Goal: Task Accomplishment & Management: Manage account settings

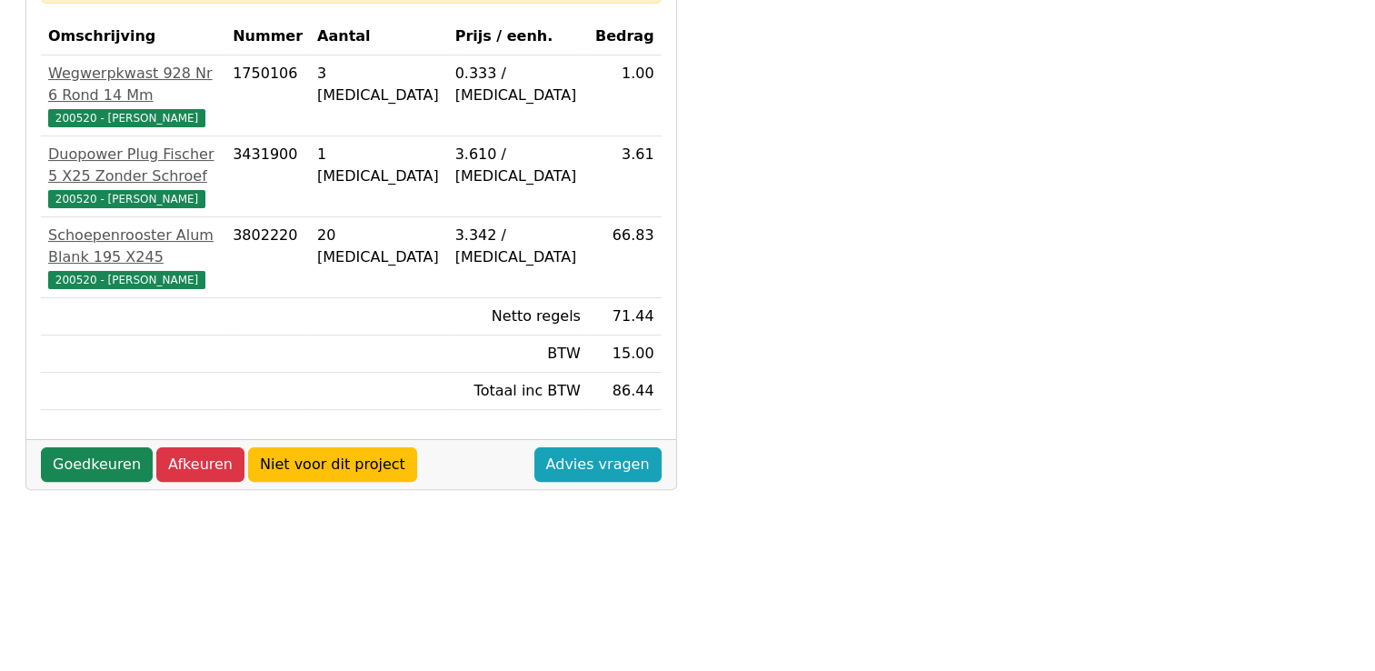
scroll to position [273, 0]
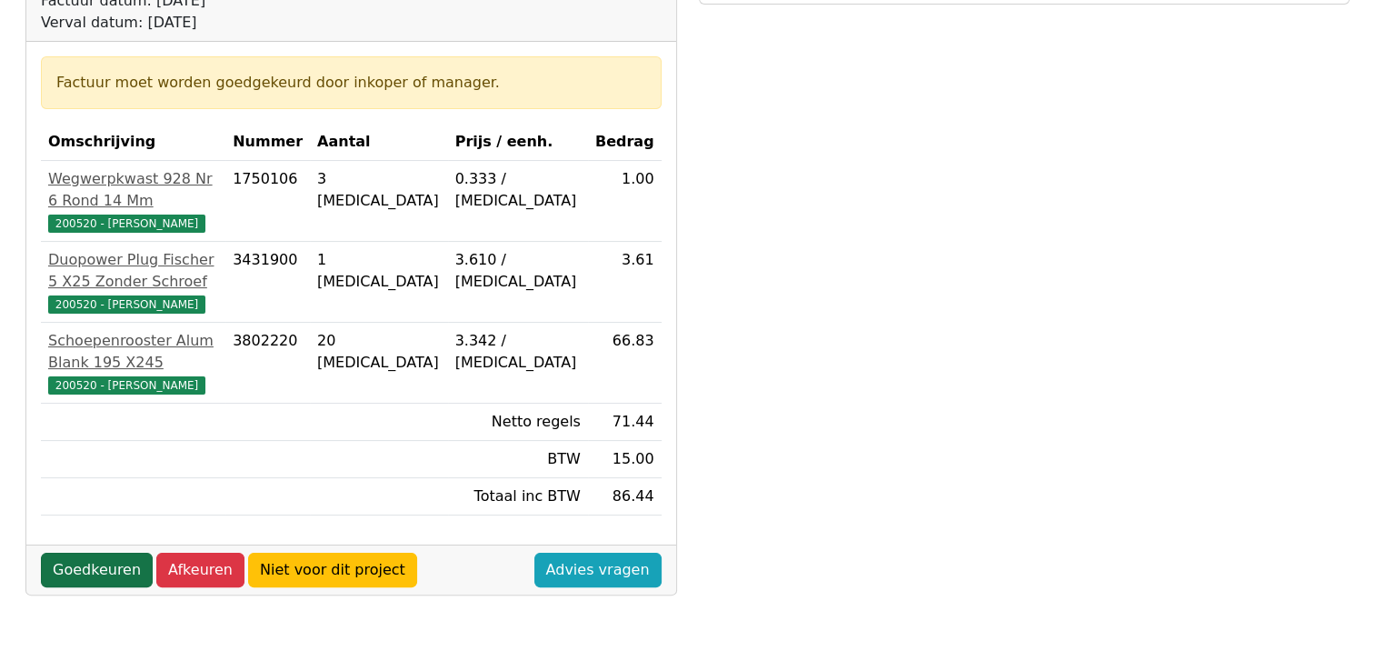
click at [108, 552] on link "Goedkeuren" at bounding box center [97, 569] width 112 height 35
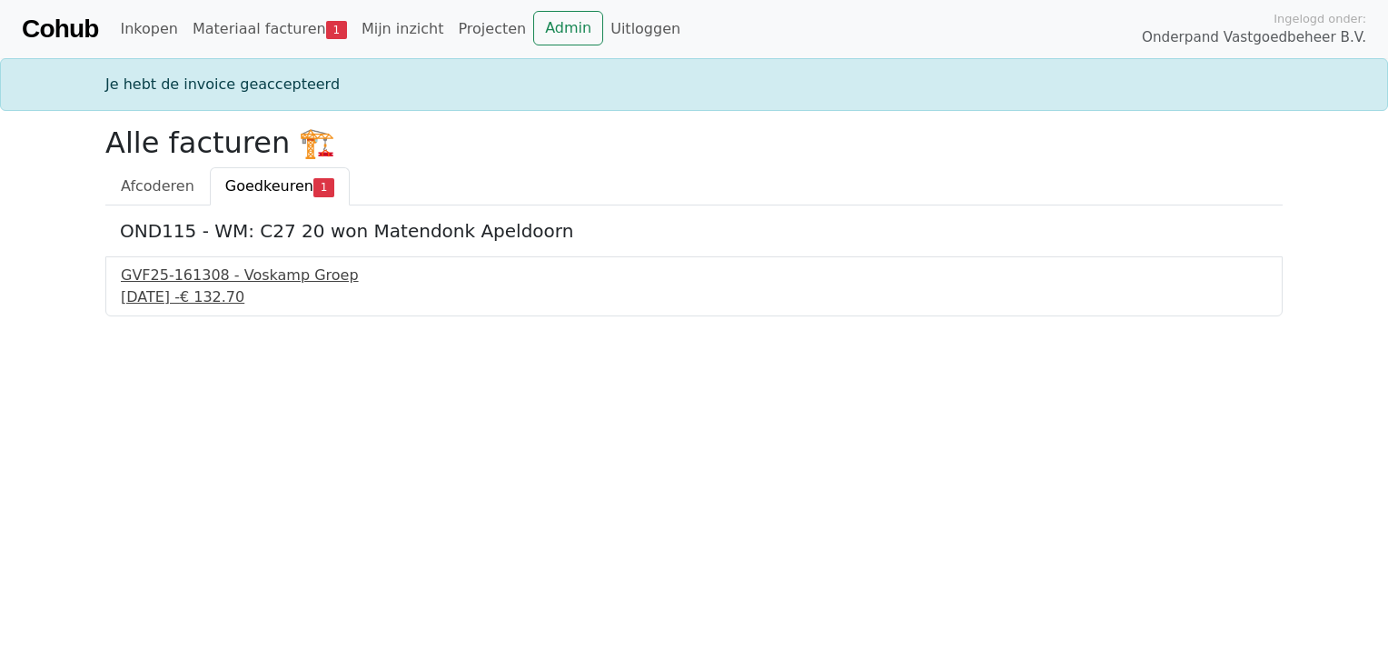
click at [275, 276] on div "GVF25-161308 - Voskamp Groep" at bounding box center [694, 275] width 1147 height 22
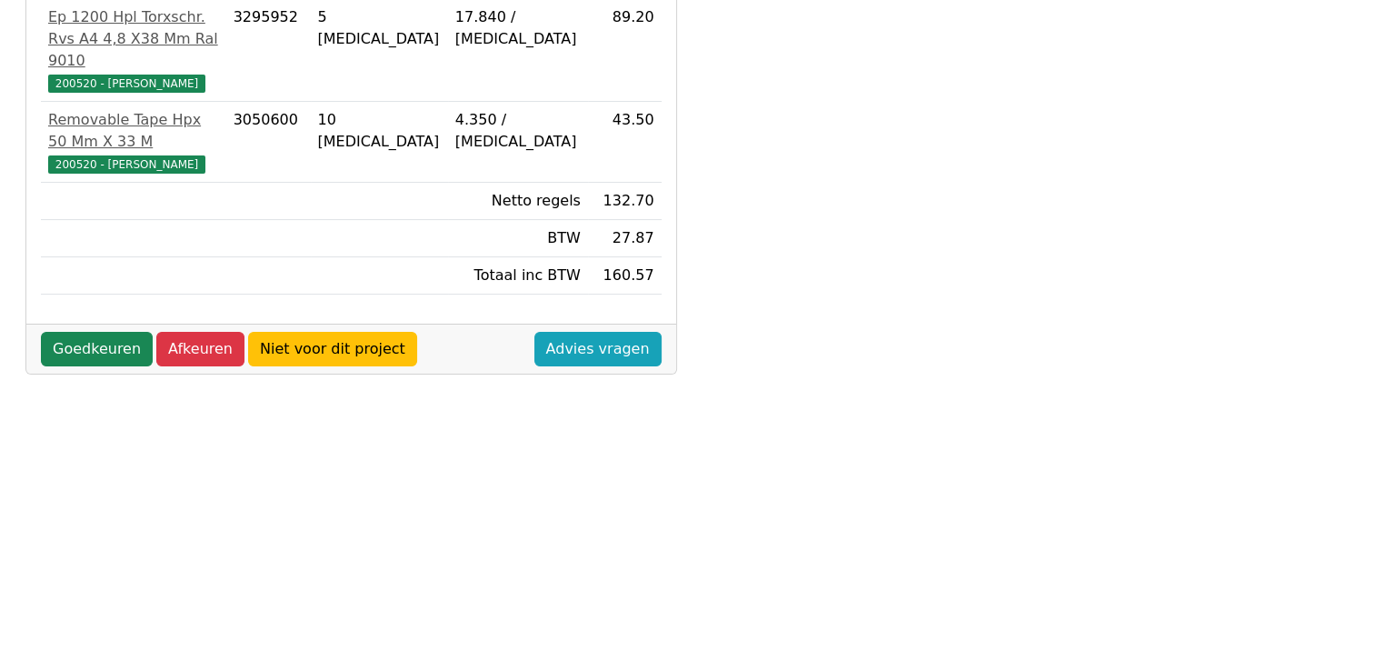
scroll to position [454, 0]
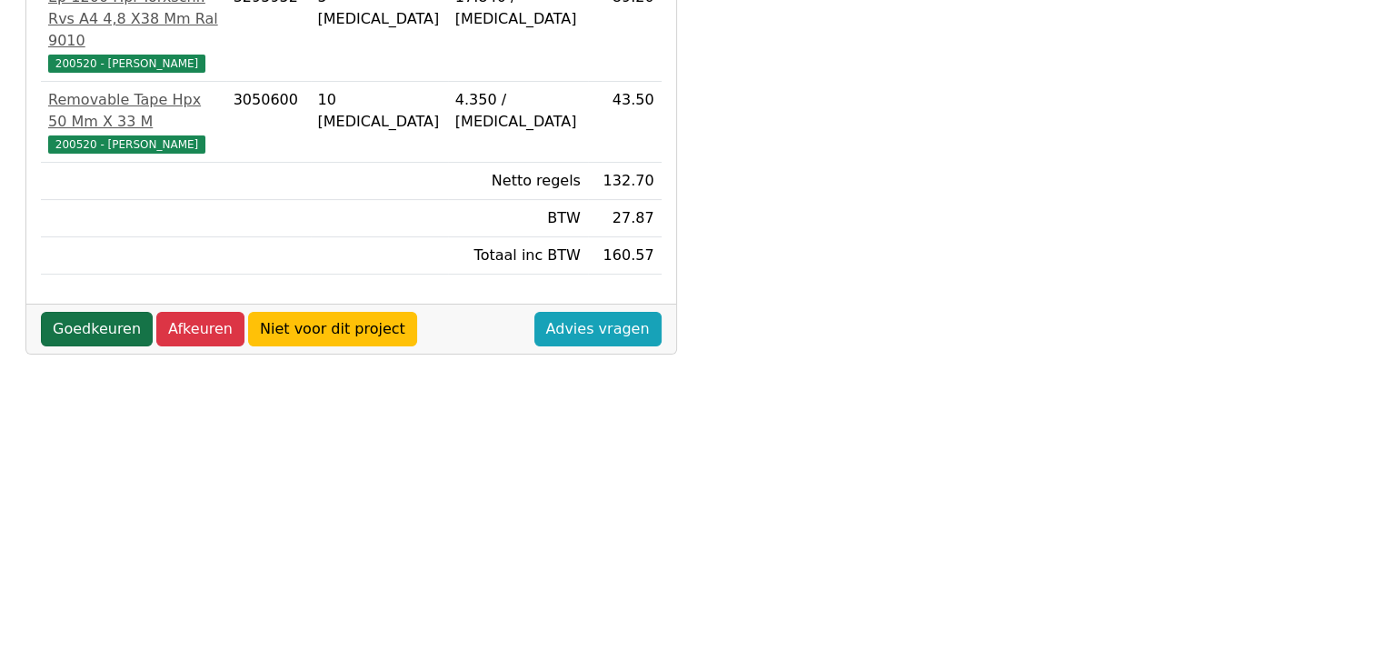
click at [106, 312] on link "Goedkeuren" at bounding box center [97, 329] width 112 height 35
